Goal: Task Accomplishment & Management: Manage account settings

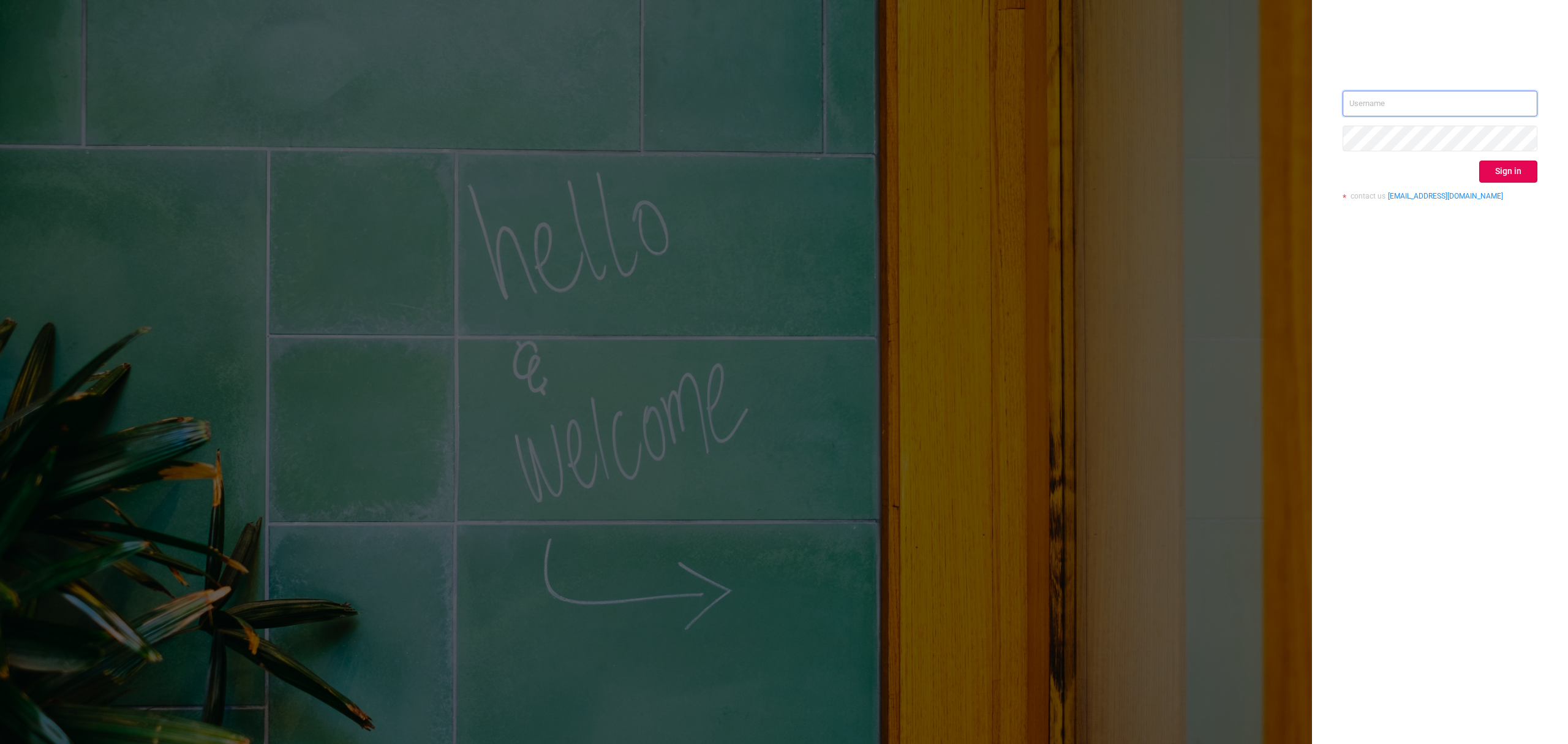
type input "[PERSON_NAME][EMAIL_ADDRESS][DOMAIN_NAME]"
click at [1508, 170] on button "Sign in" at bounding box center [1508, 171] width 58 height 22
